Goal: Task Accomplishment & Management: Manage account settings

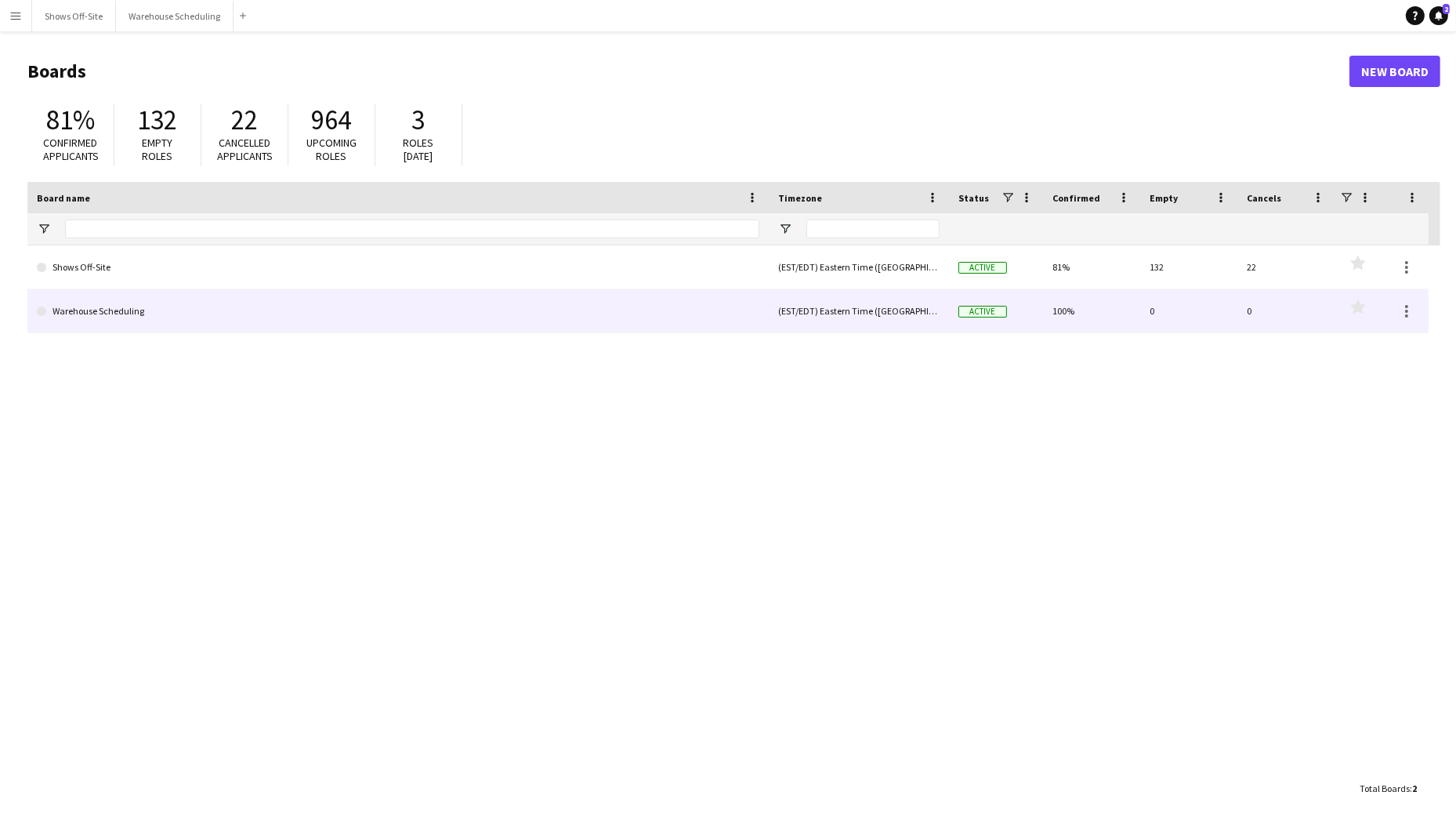
click at [151, 309] on link "Warehouse Scheduling" at bounding box center [398, 311] width 723 height 43
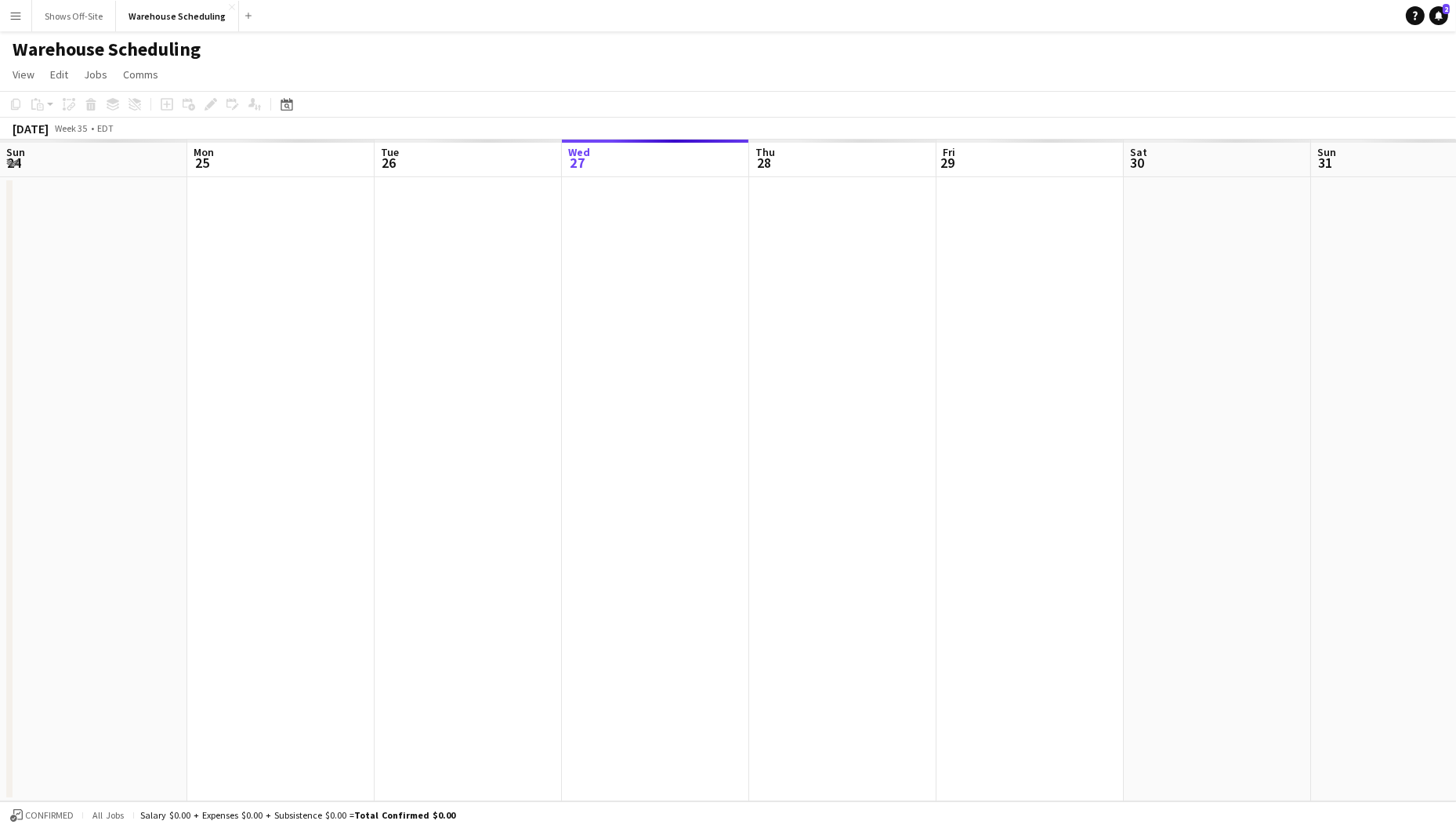
scroll to position [0, 375]
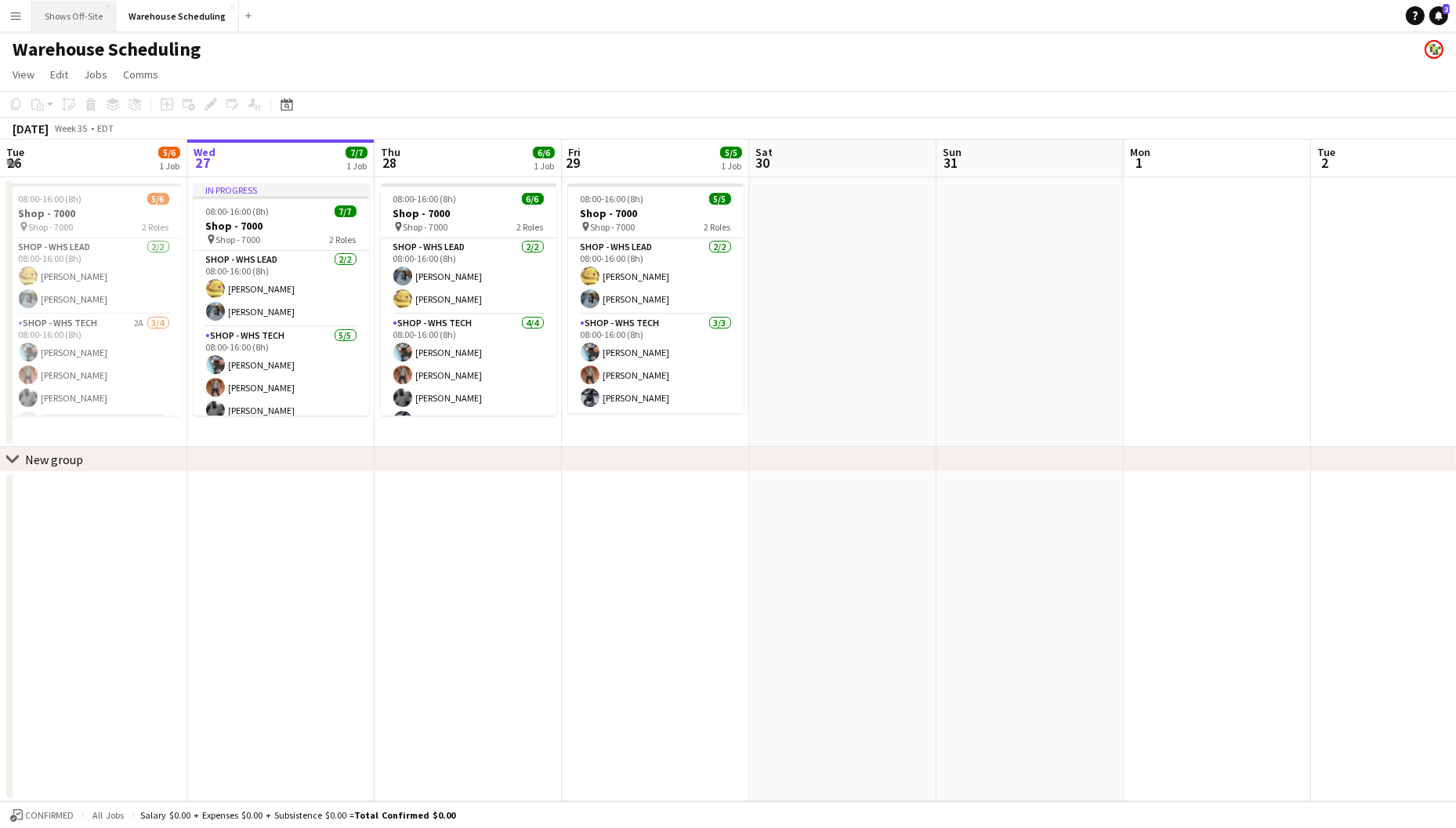
click at [69, 21] on button "Shows Off-Site Close" at bounding box center [74, 16] width 84 height 31
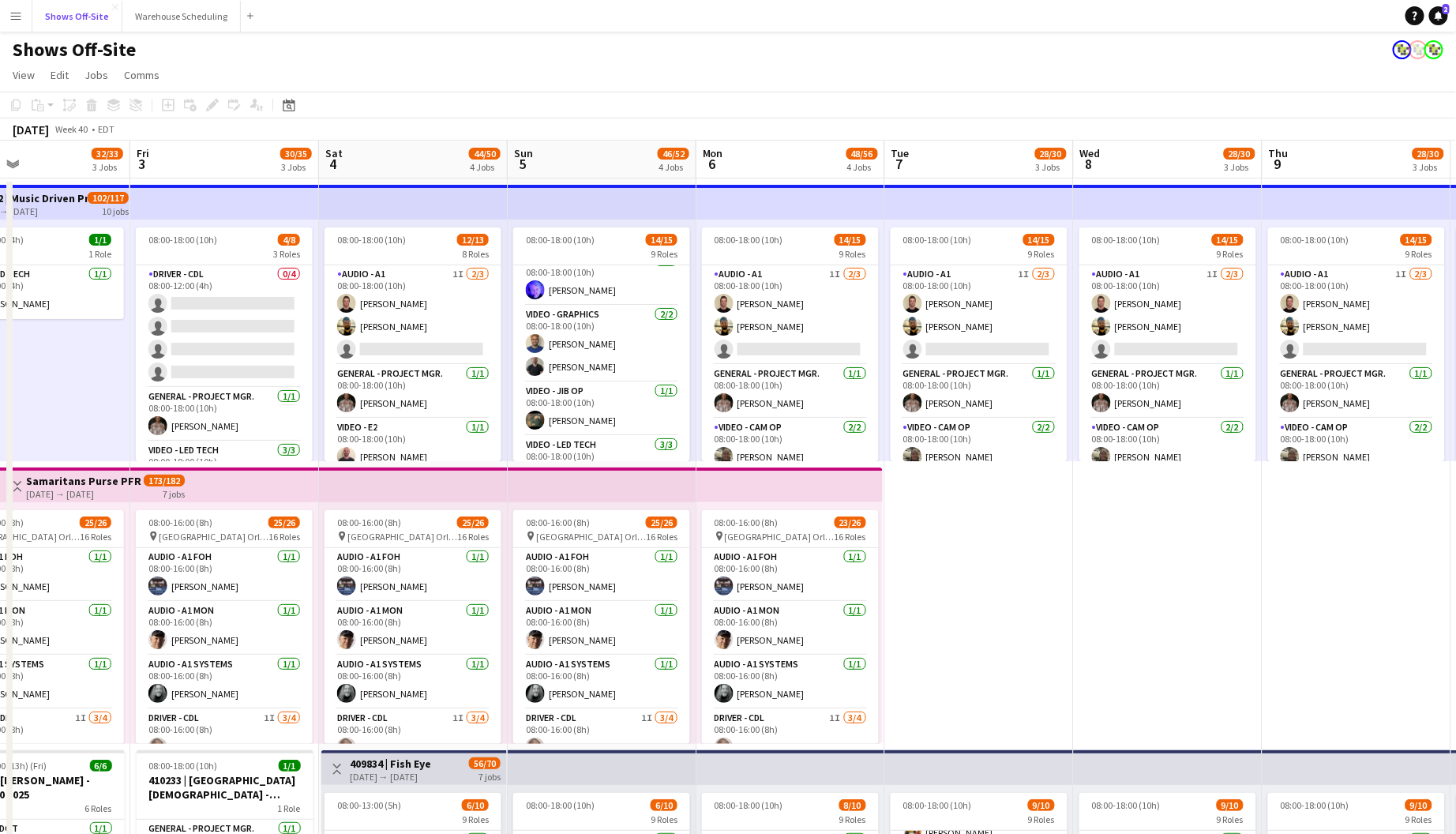
scroll to position [424, 0]
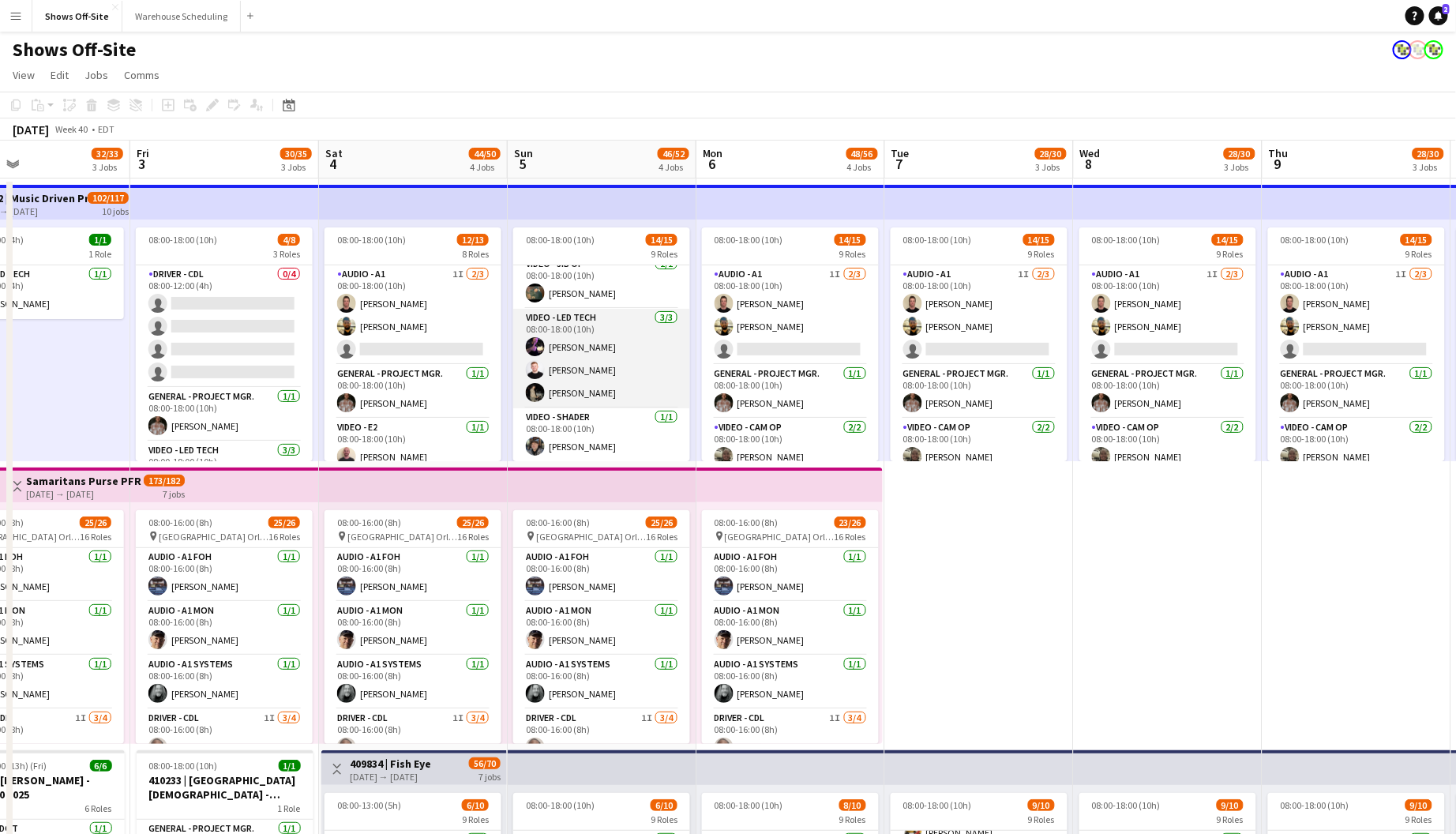
click at [581, 365] on app-card-role "Video - LED Tech [DATE] 08:00-18:00 (10h) [PERSON_NAME] [PERSON_NAME] [PERSON_N…" at bounding box center [602, 358] width 177 height 99
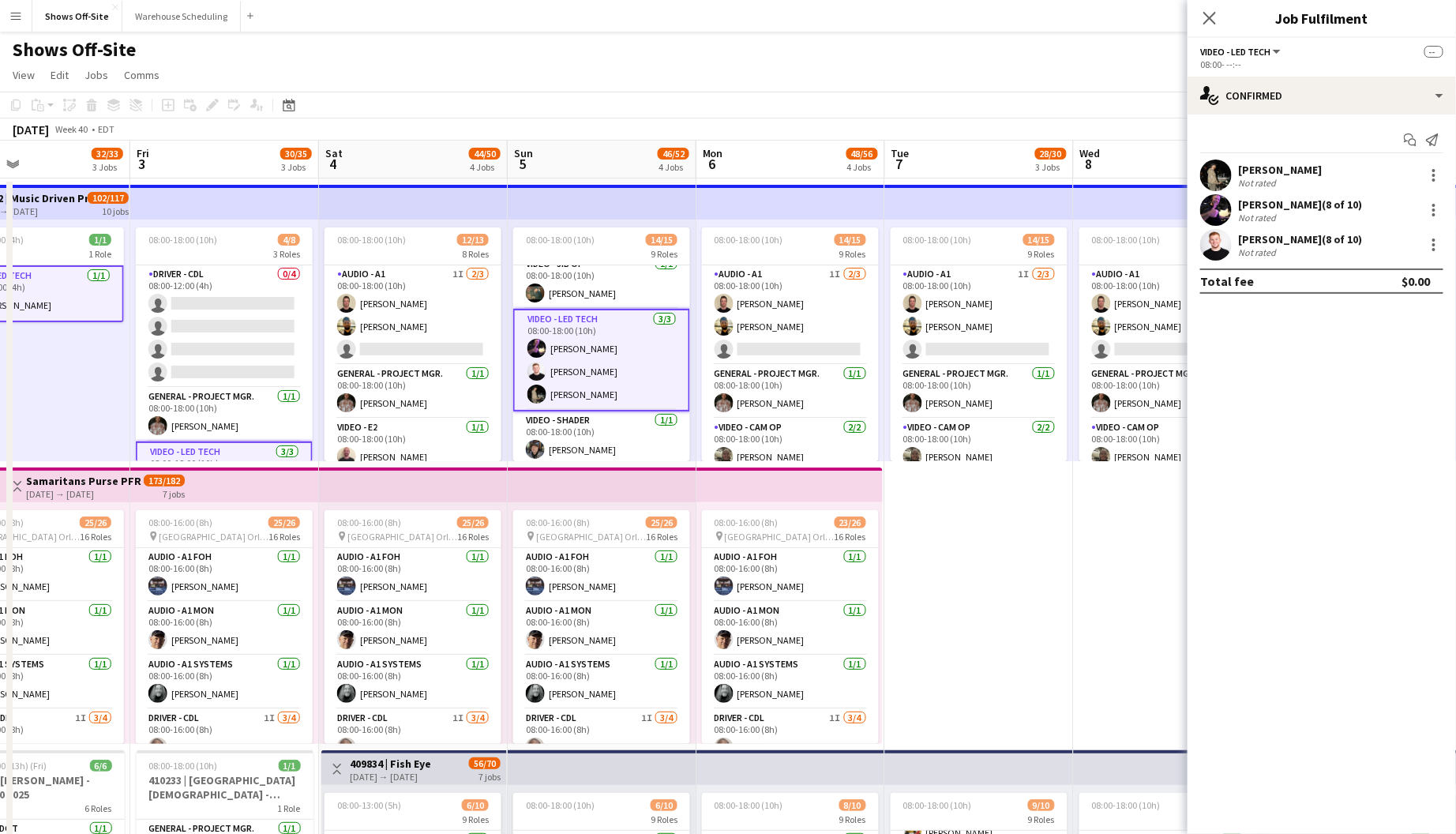
click at [1256, 246] on div "Not rated" at bounding box center [1259, 252] width 41 height 12
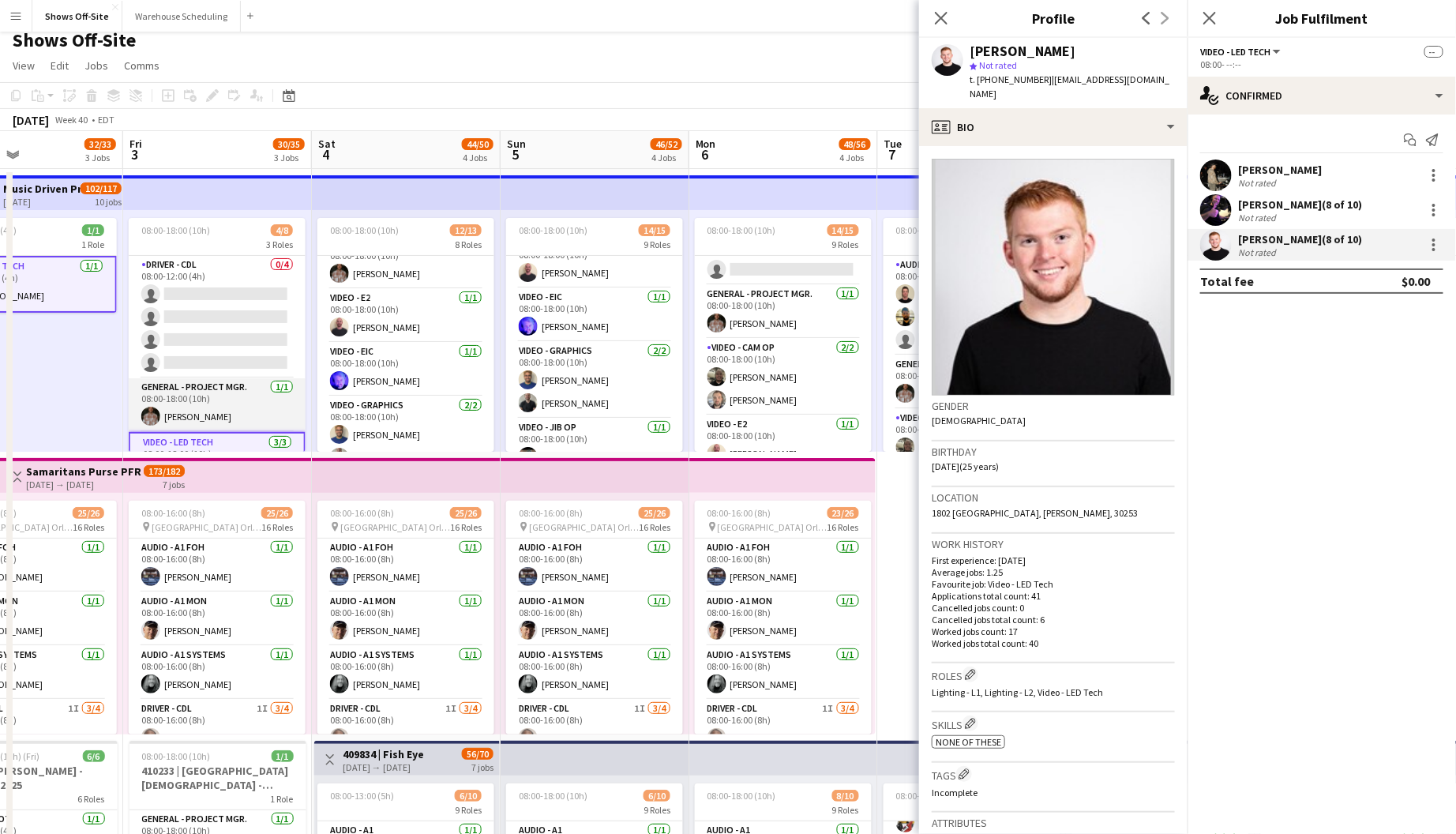
scroll to position [82, 0]
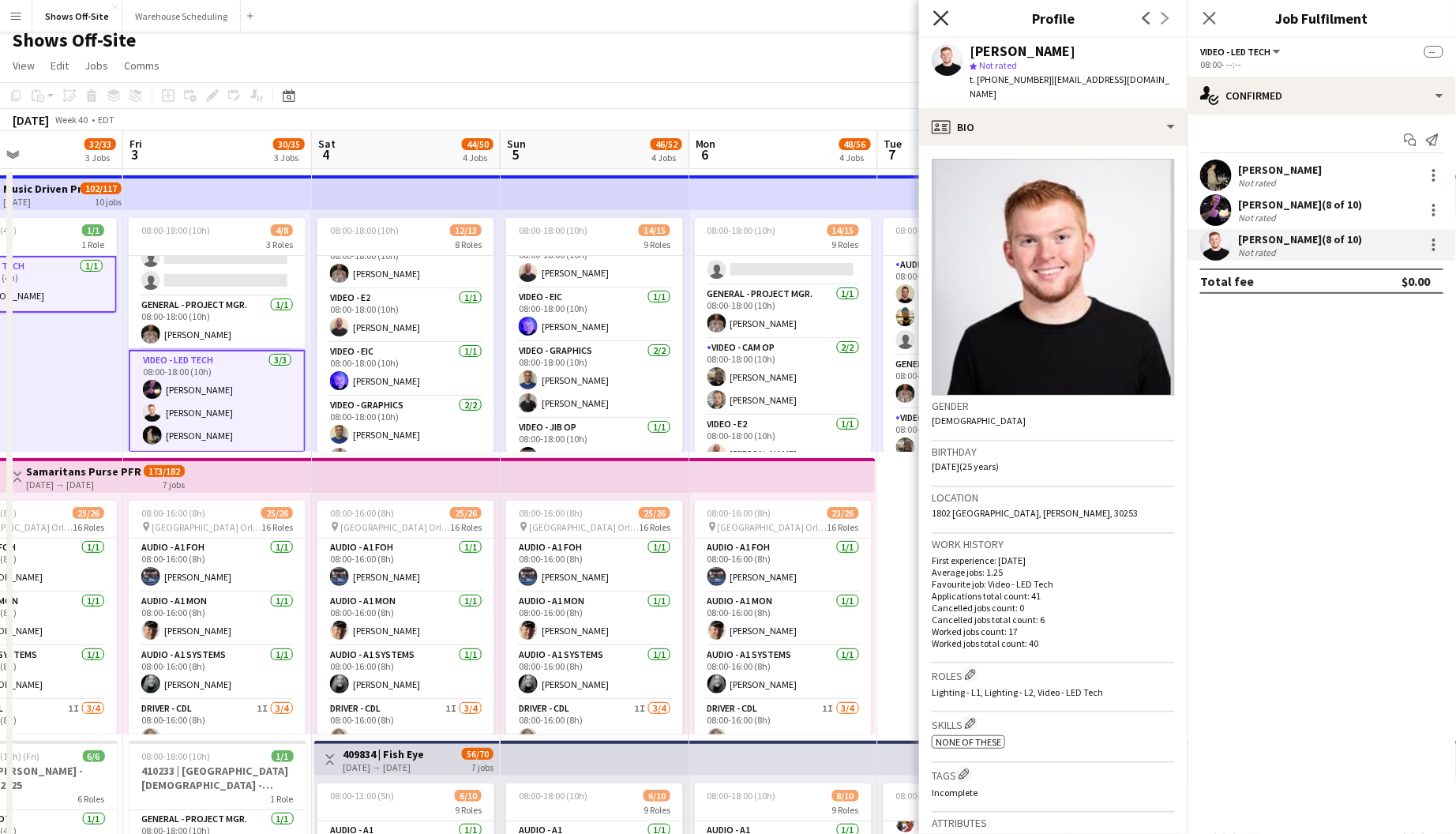
click at [943, 23] on icon "Close pop-in" at bounding box center [941, 18] width 15 height 15
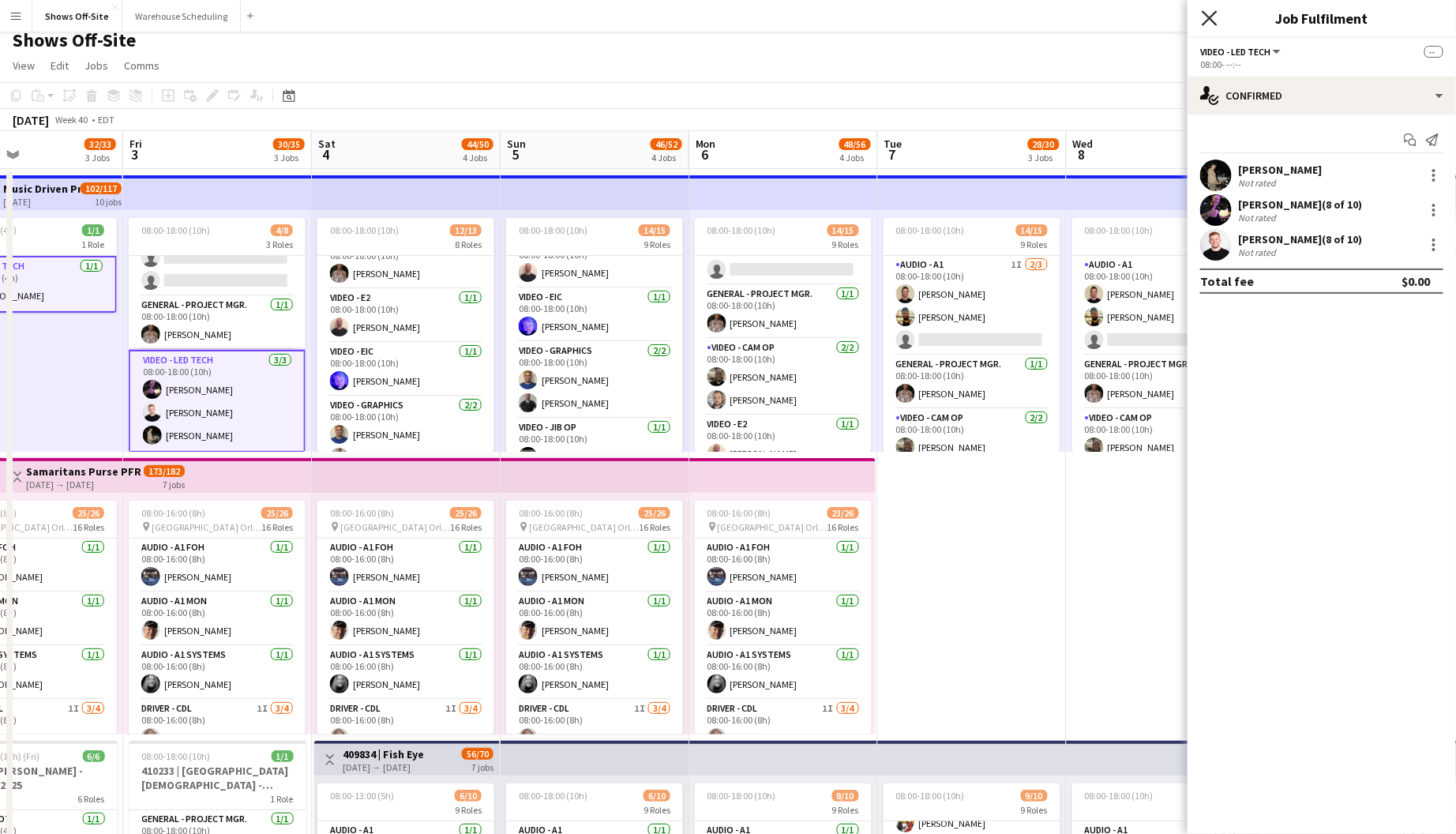
click at [1211, 19] on icon "Close pop-in" at bounding box center [1210, 18] width 15 height 15
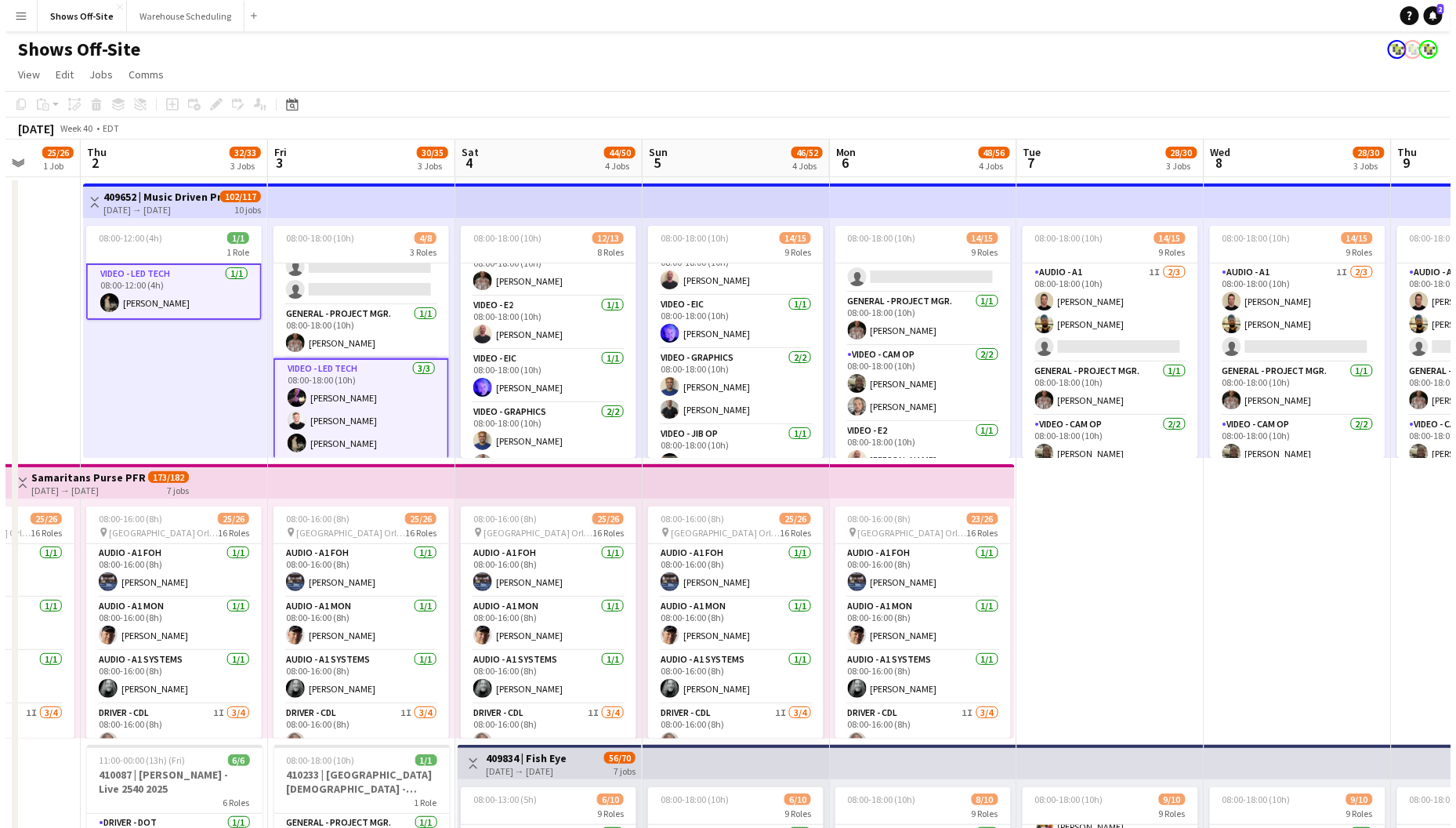
scroll to position [74, 0]
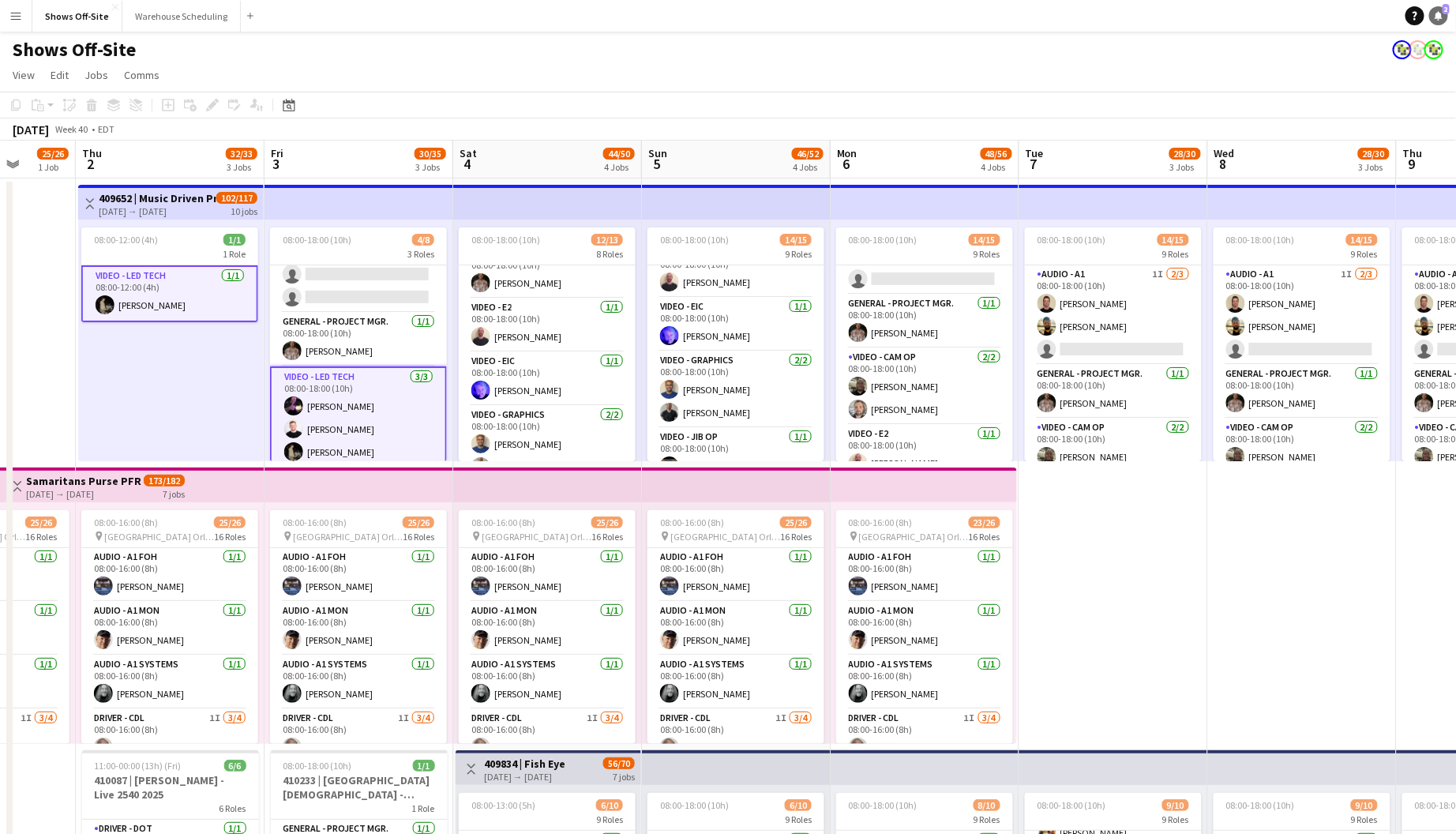
click at [1441, 8] on link "Notifications 2" at bounding box center [1438, 15] width 19 height 19
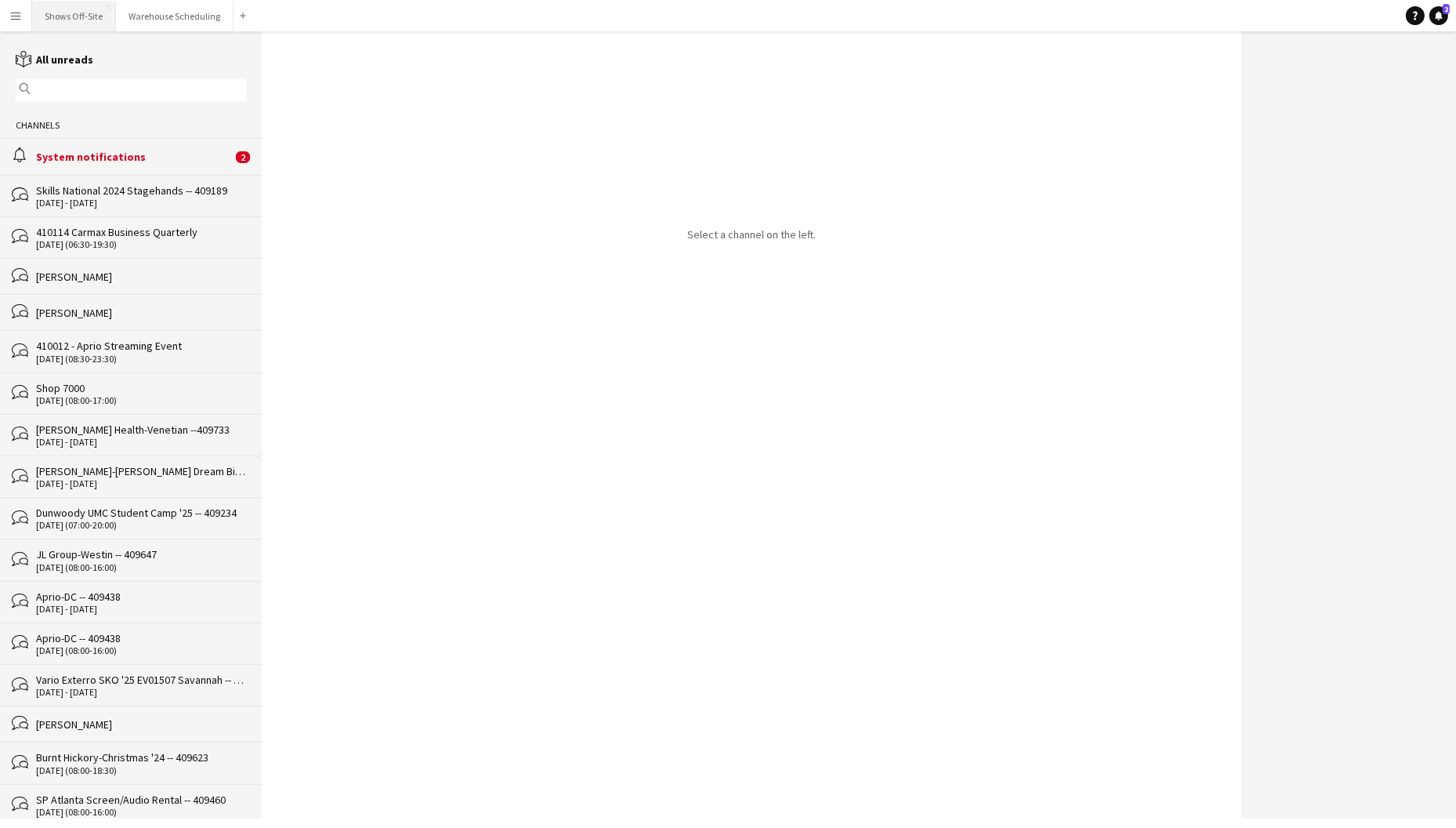
click at [83, 25] on button "Shows Off-Site Close" at bounding box center [74, 16] width 84 height 31
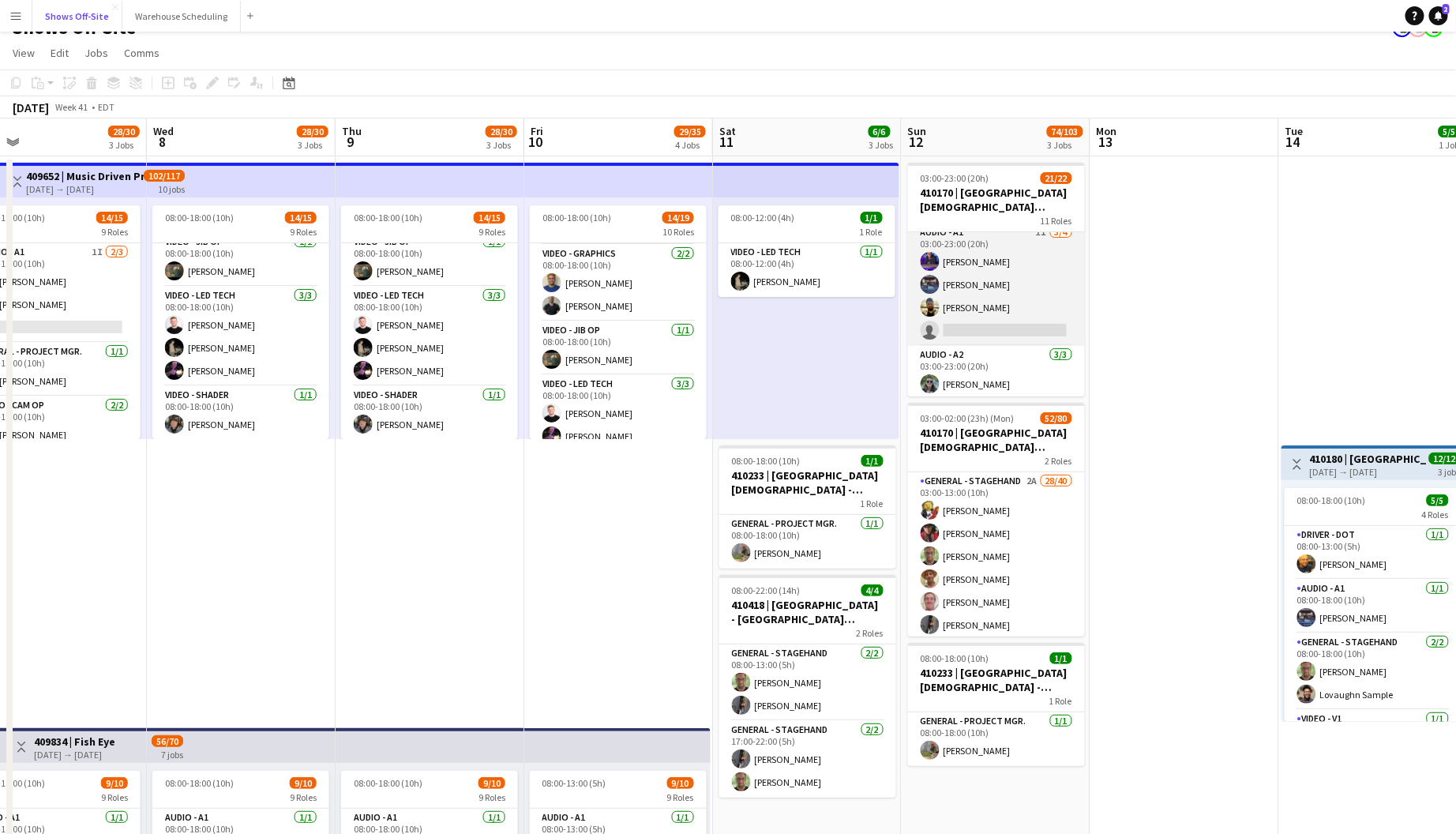
scroll to position [677, 0]
